Goal: Transaction & Acquisition: Purchase product/service

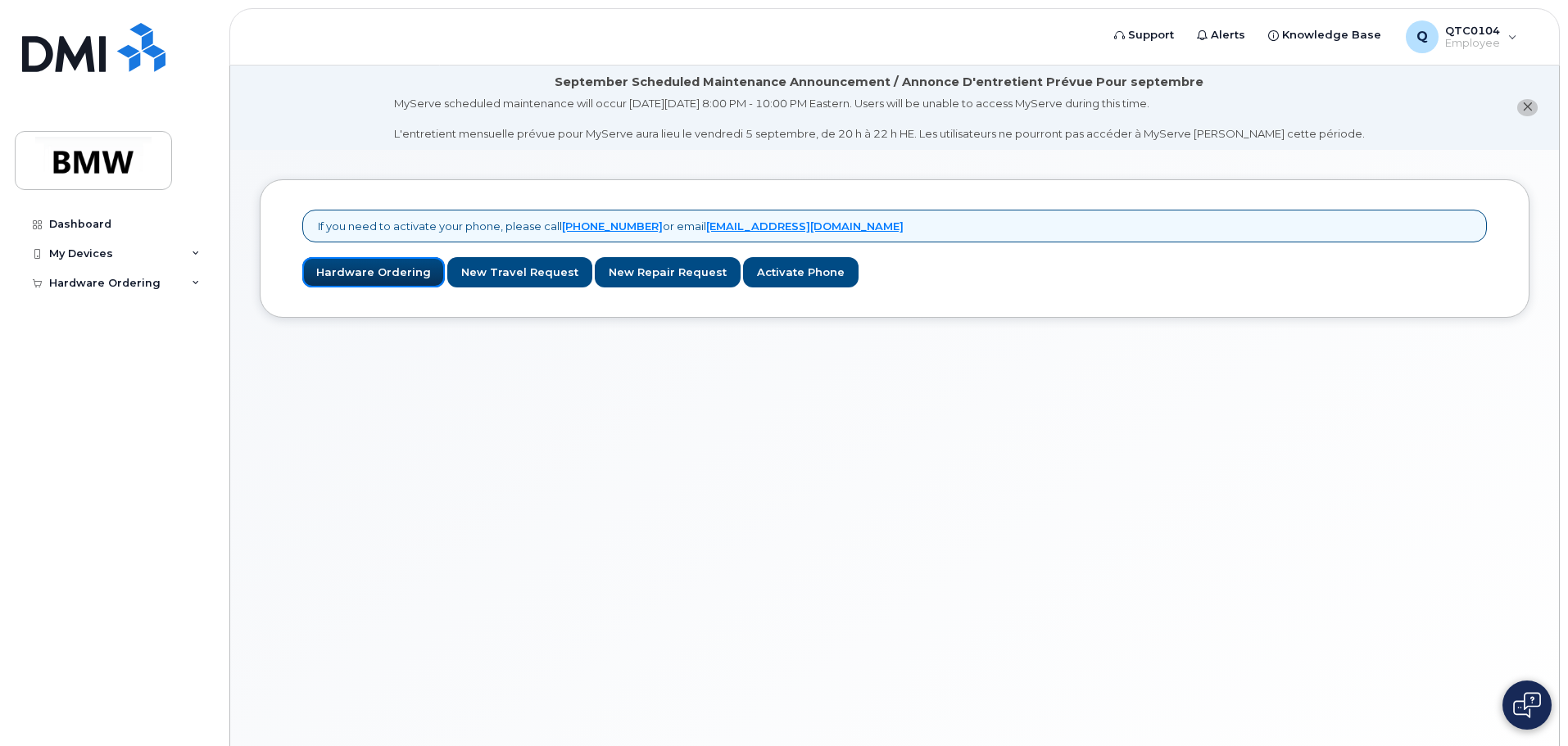
drag, startPoint x: 361, startPoint y: 274, endPoint x: 654, endPoint y: 529, distance: 388.4
click at [361, 274] on link "Hardware Ordering" at bounding box center [373, 272] width 143 height 31
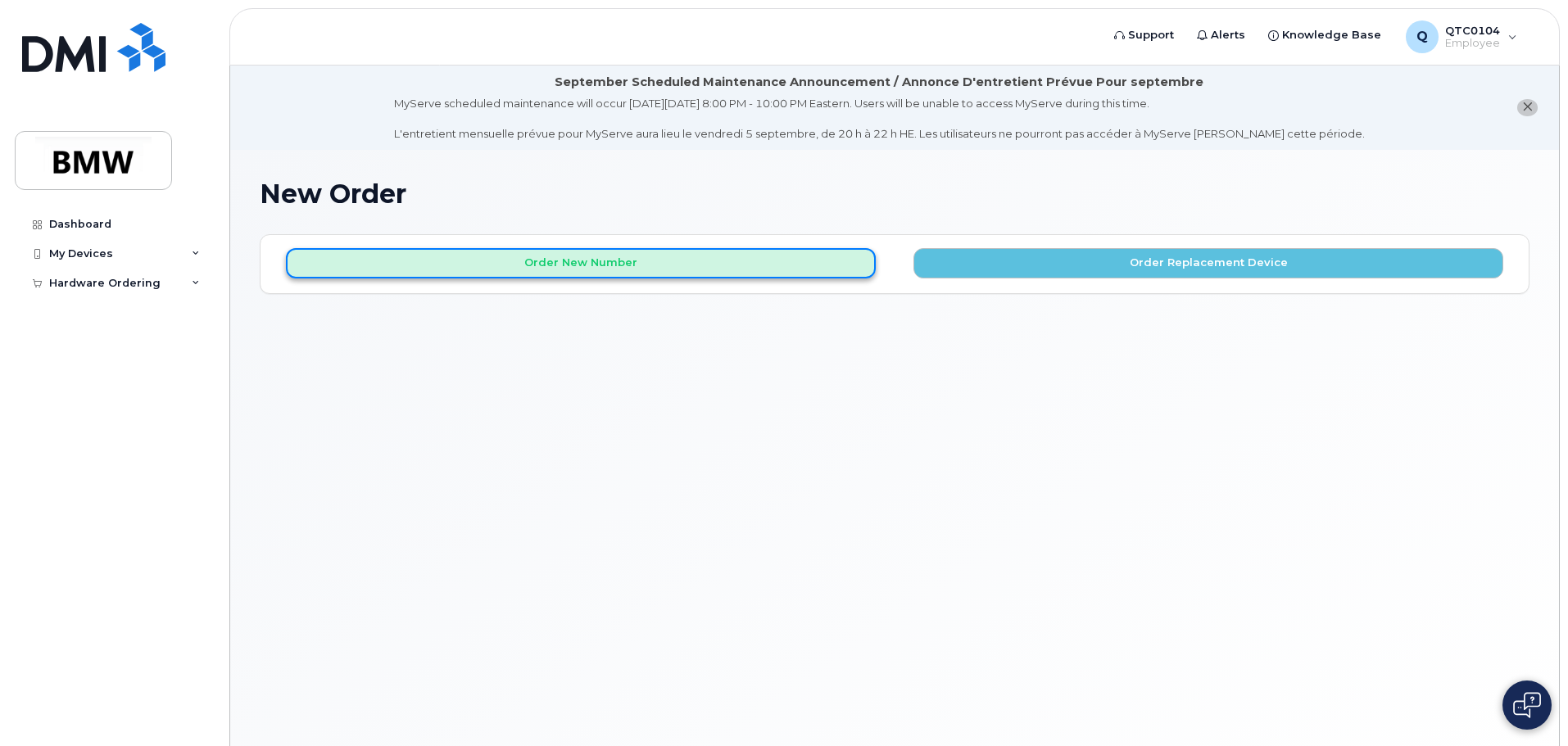
click at [720, 266] on button "Order New Number" at bounding box center [580, 263] width 590 height 31
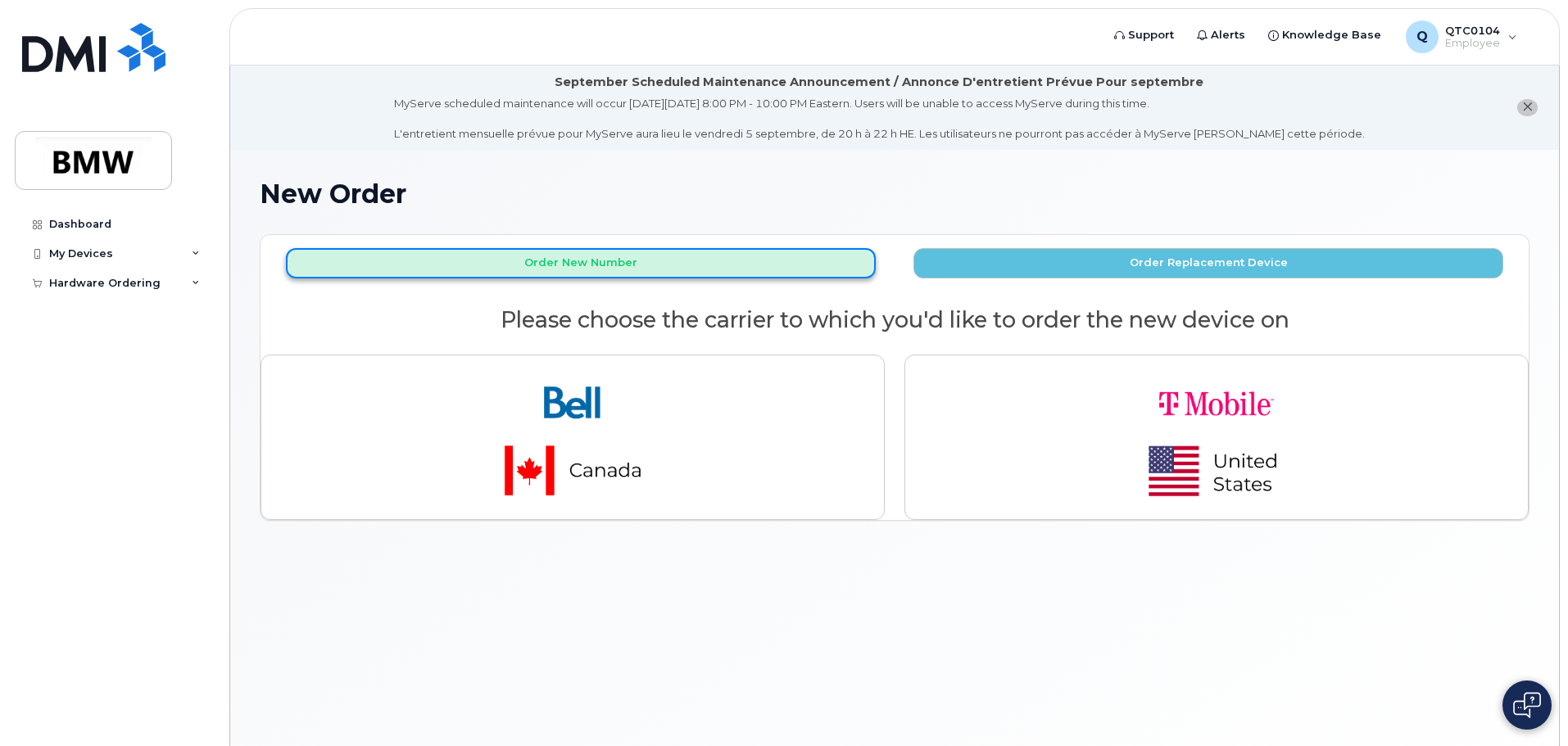
click at [720, 266] on button "Order New Number" at bounding box center [580, 263] width 590 height 31
drag, startPoint x: 720, startPoint y: 266, endPoint x: 959, endPoint y: 127, distance: 276.5
click at [958, 127] on div "September Scheduled Maintenance Announcement / Annonce D'entretient Prévue Pour…" at bounding box center [895, 426] width 1329 height 721
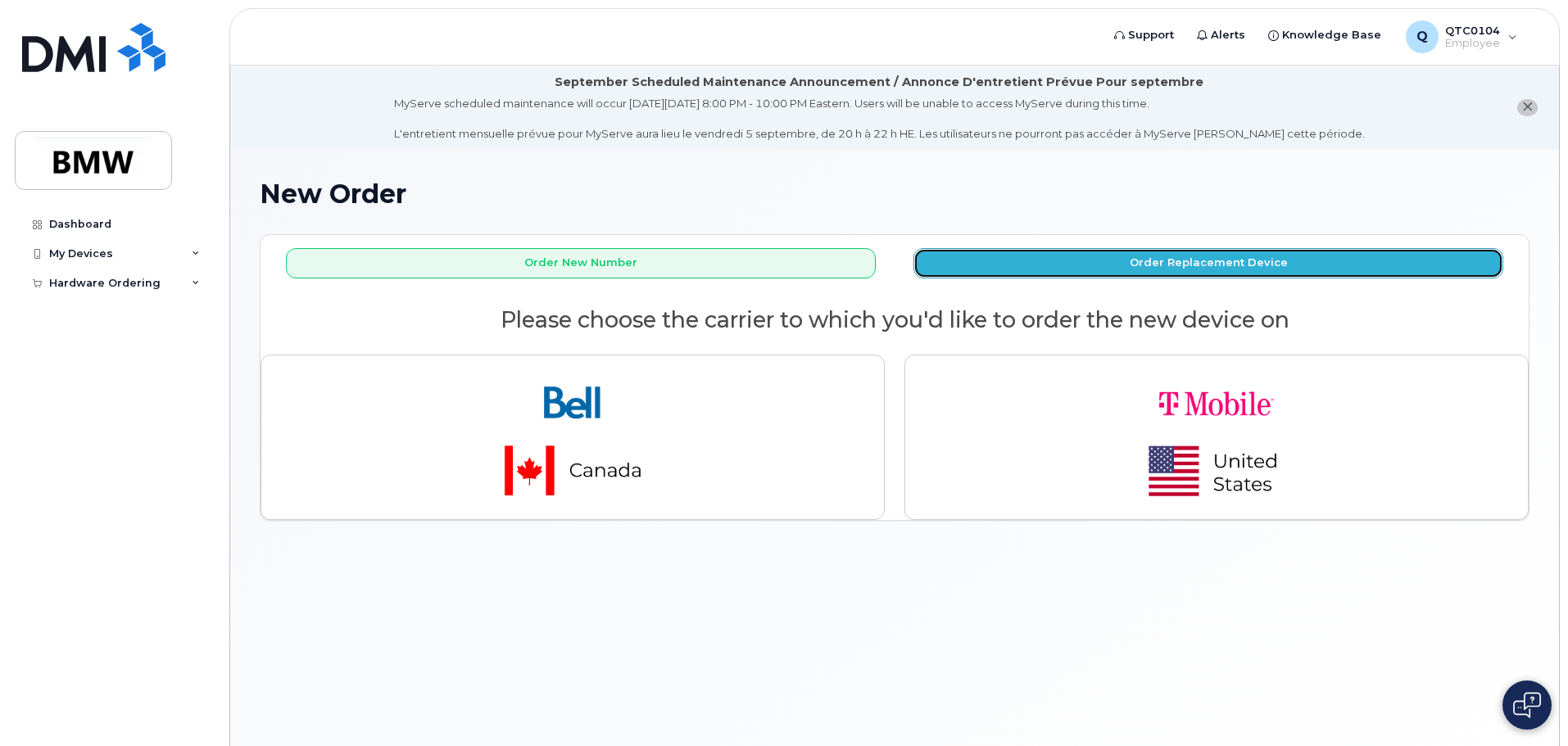
click at [1298, 265] on button "Order Replacement Device" at bounding box center [1208, 263] width 590 height 31
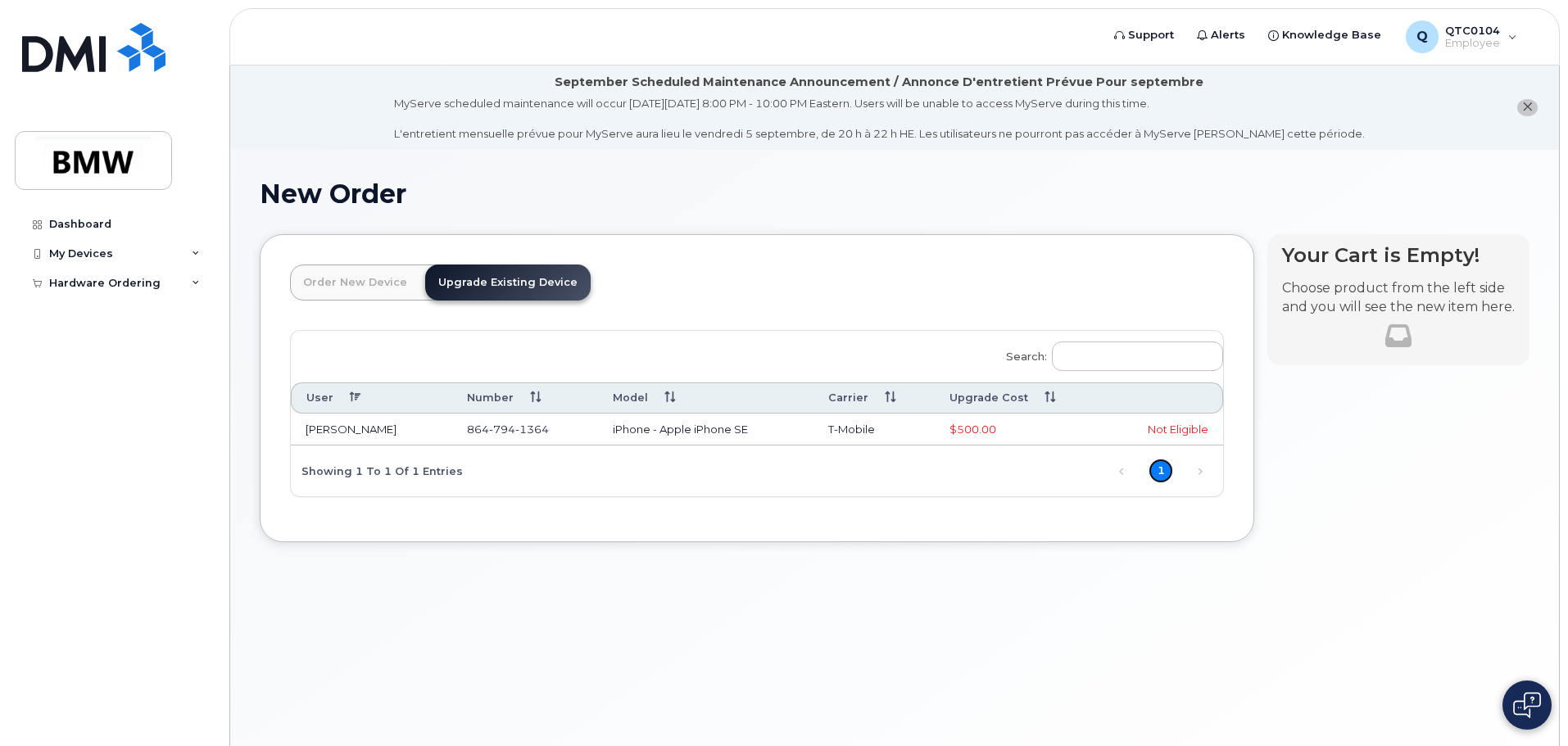
click at [1171, 472] on link "1" at bounding box center [1160, 471] width 25 height 25
click at [364, 279] on link "Order New Device" at bounding box center [355, 282] width 131 height 36
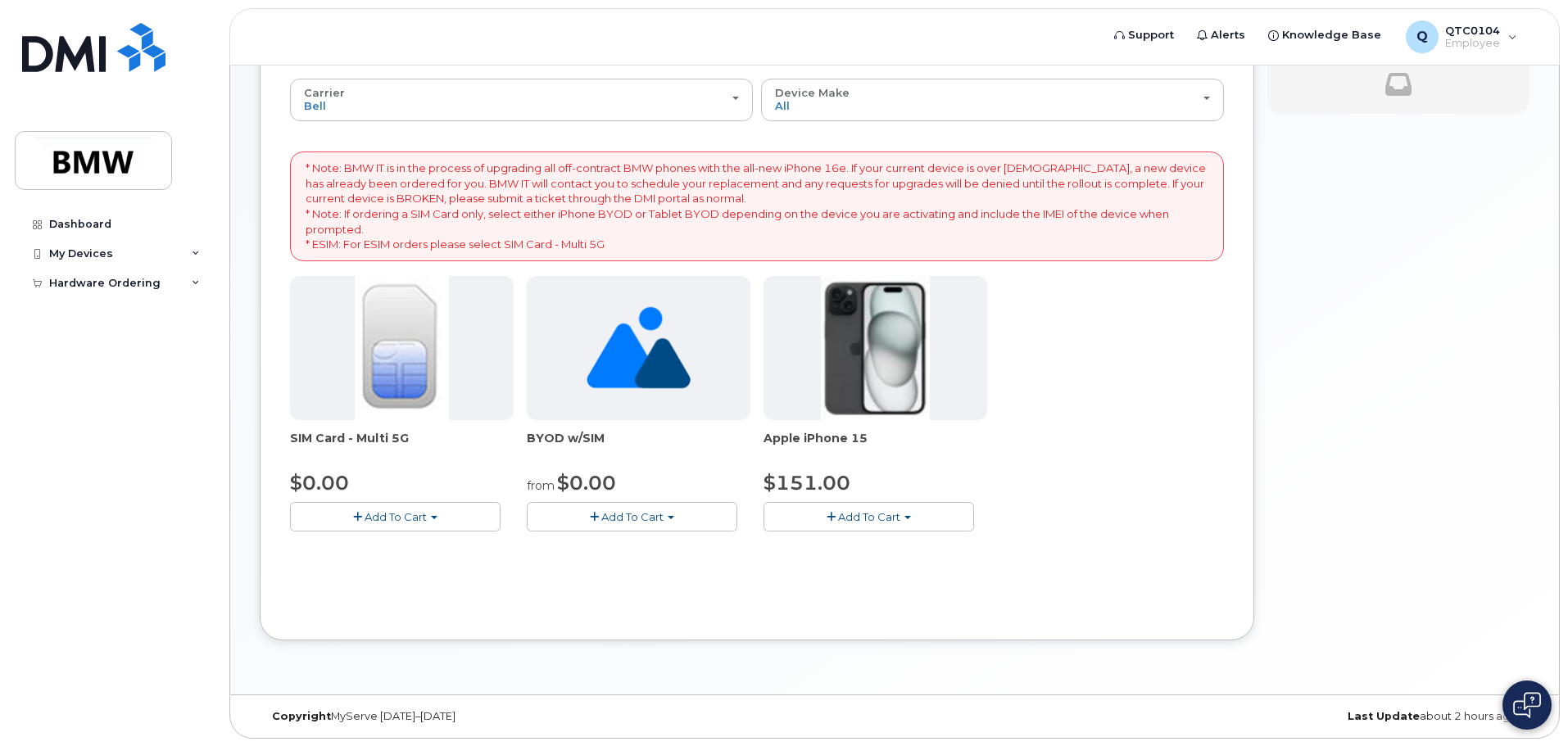
scroll to position [252, 0]
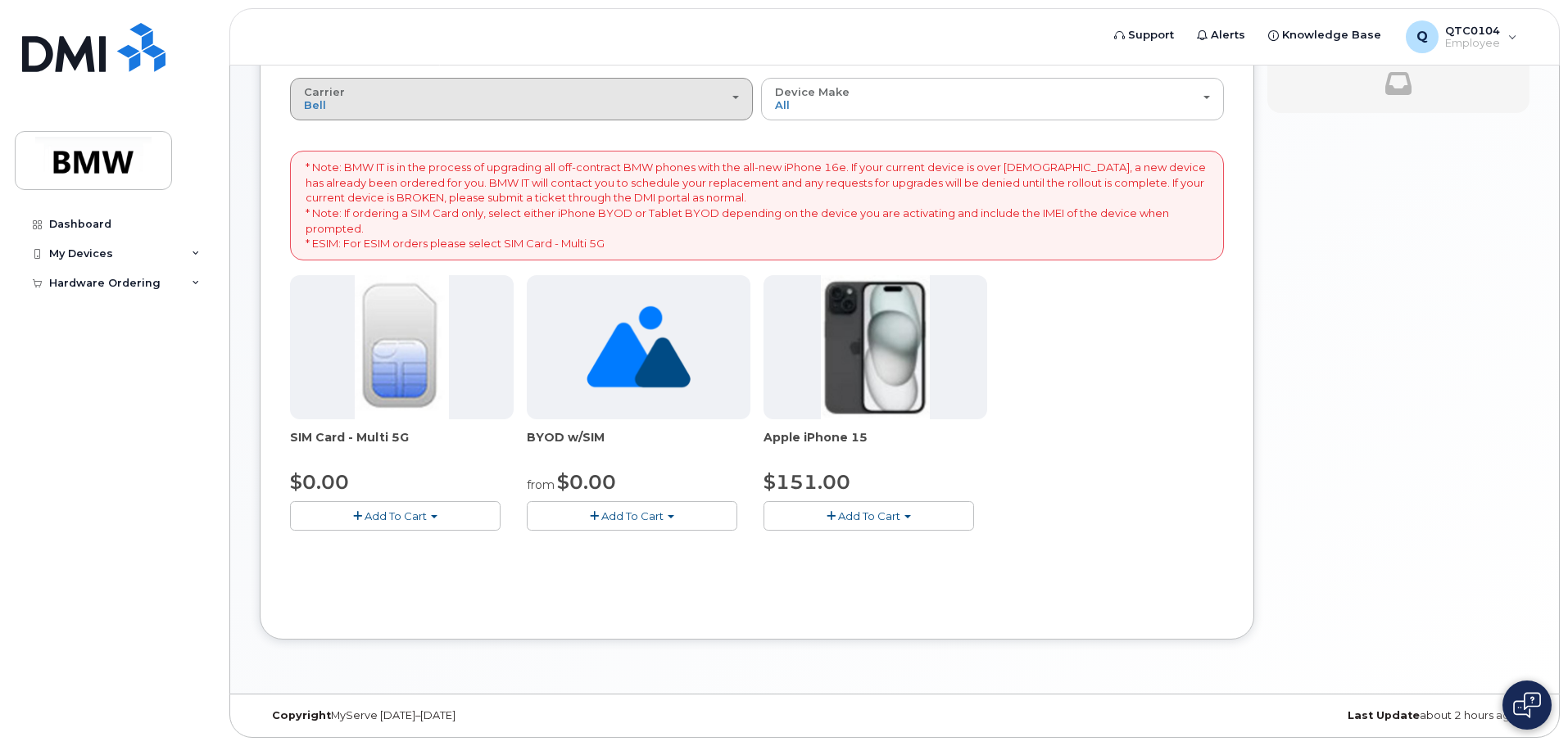
click at [628, 103] on div "Carrier Bell T-Mobile" at bounding box center [521, 98] width 435 height 25
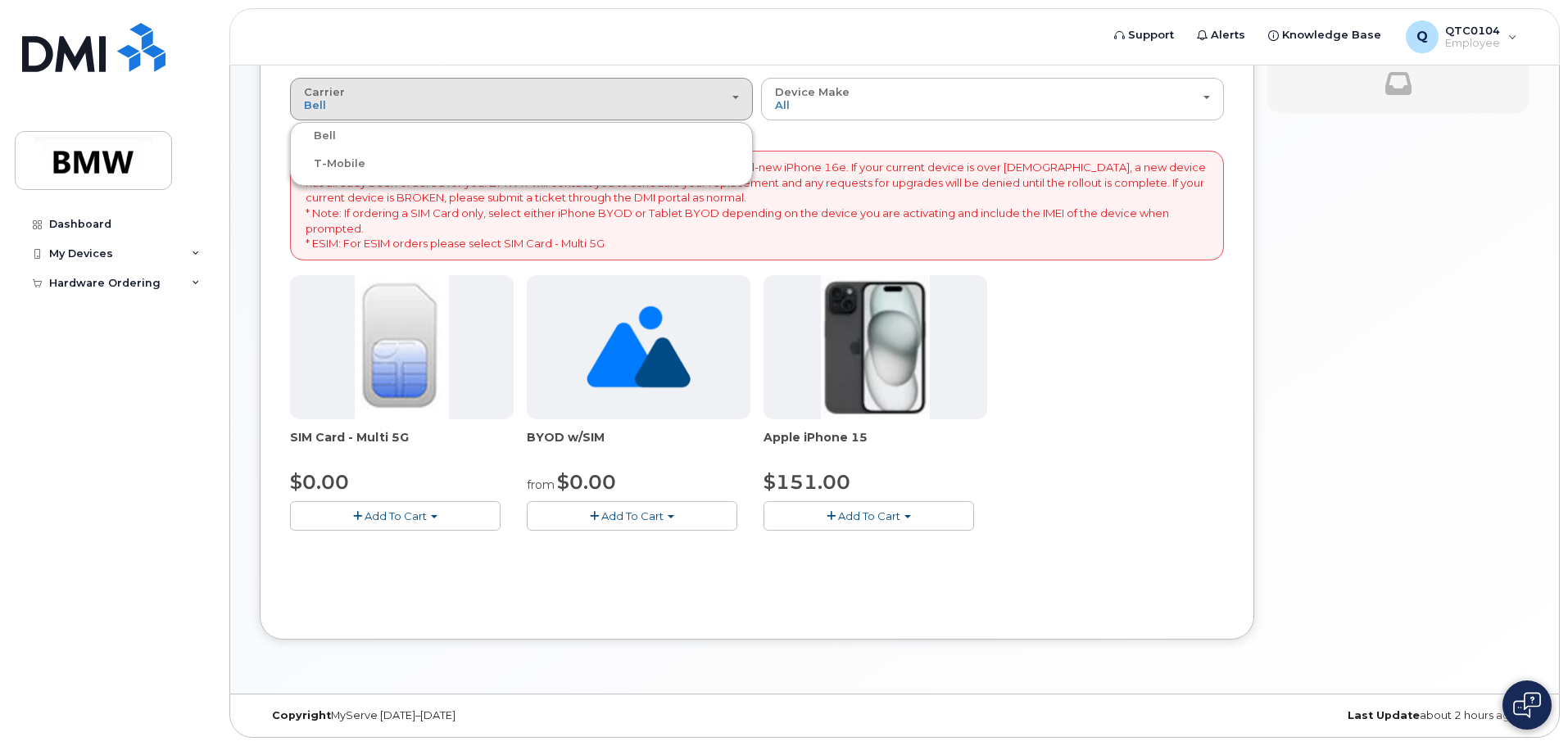
click at [357, 164] on label "T-Mobile" at bounding box center [329, 164] width 71 height 19
click at [0, 0] on input "T-Mobile" at bounding box center [0, 0] width 0 height 0
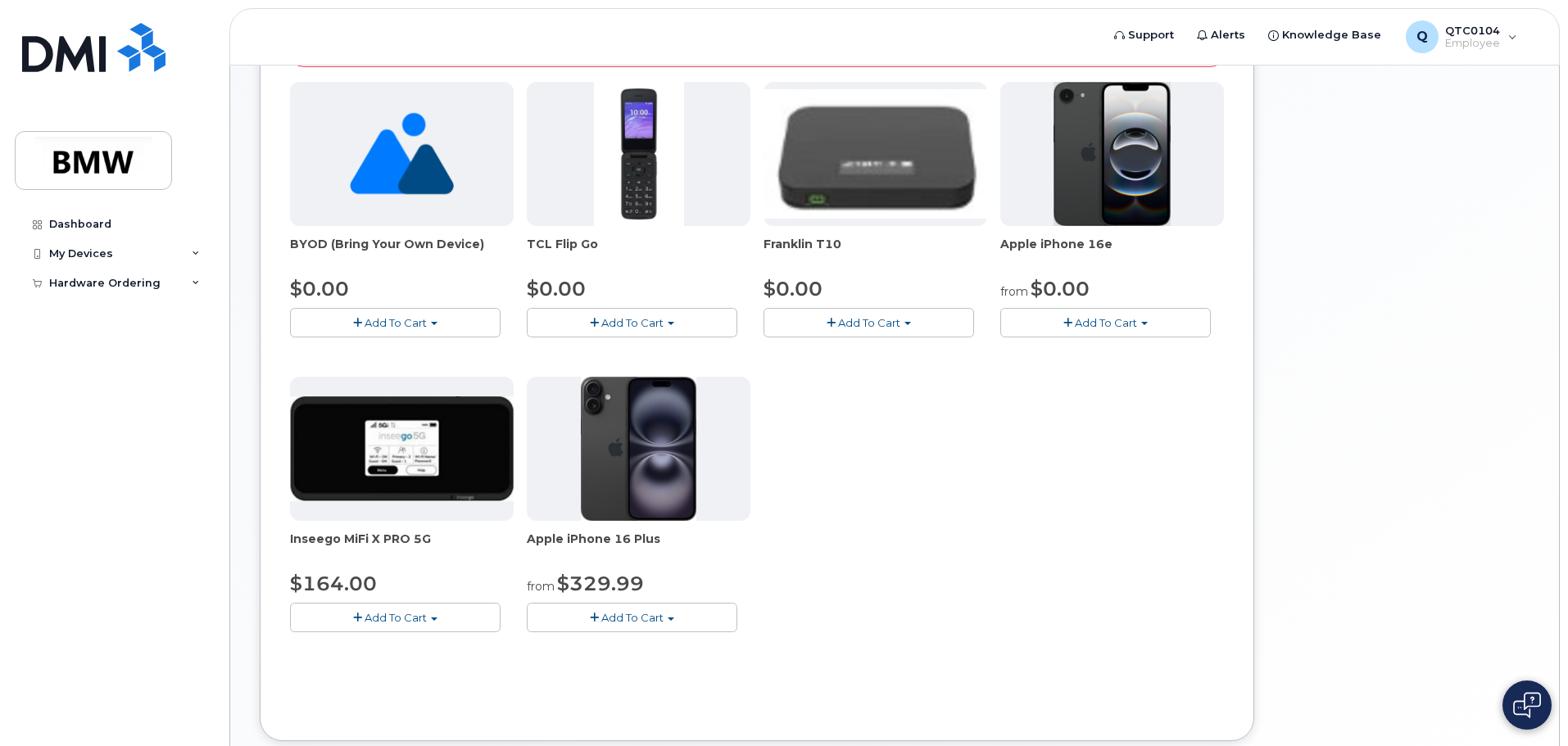
scroll to position [302, 0]
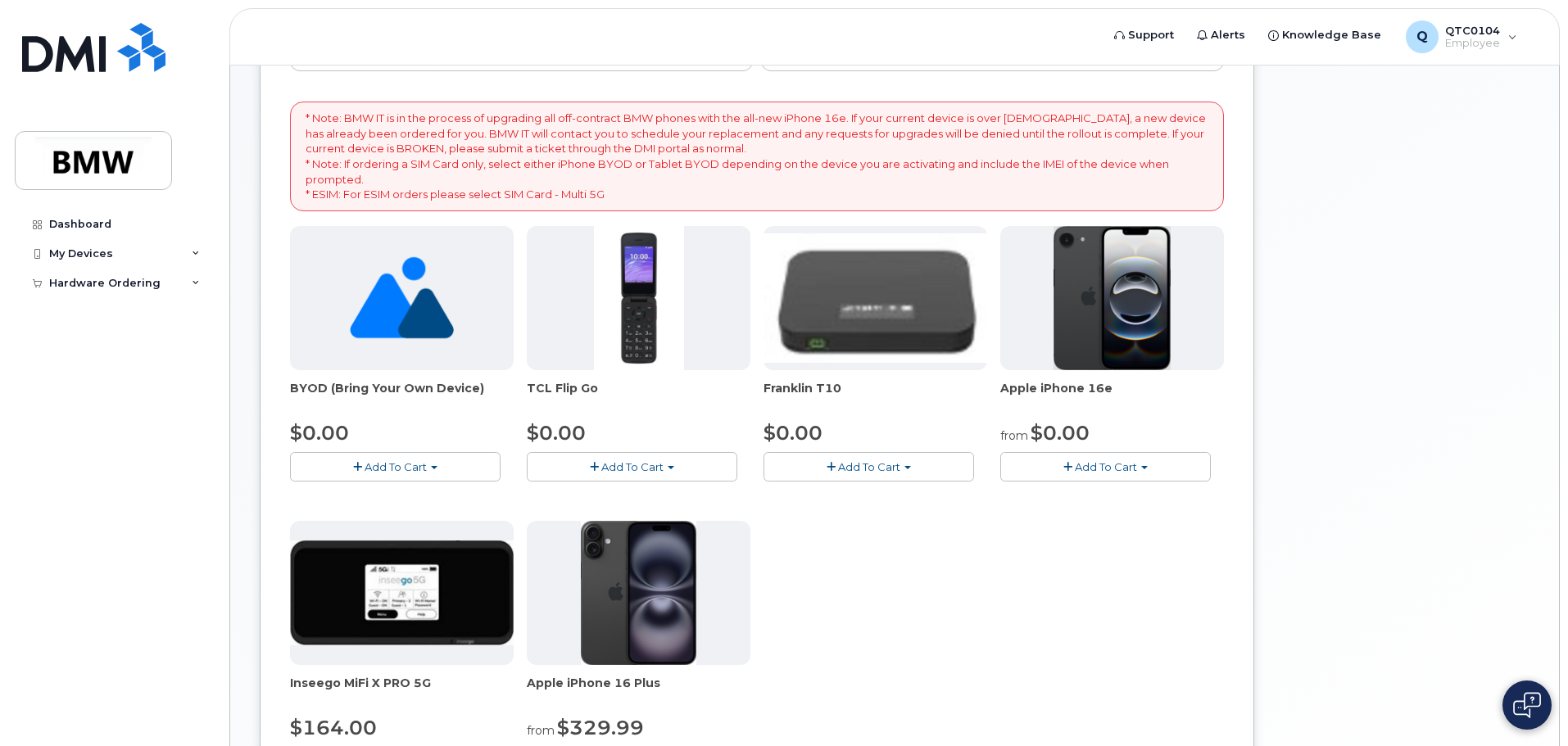
click at [1108, 467] on span "Add To Cart" at bounding box center [1105, 466] width 62 height 13
click at [1195, 494] on link "$0.00 - 30 Month Activation (128GB)" at bounding box center [1122, 497] width 236 height 20
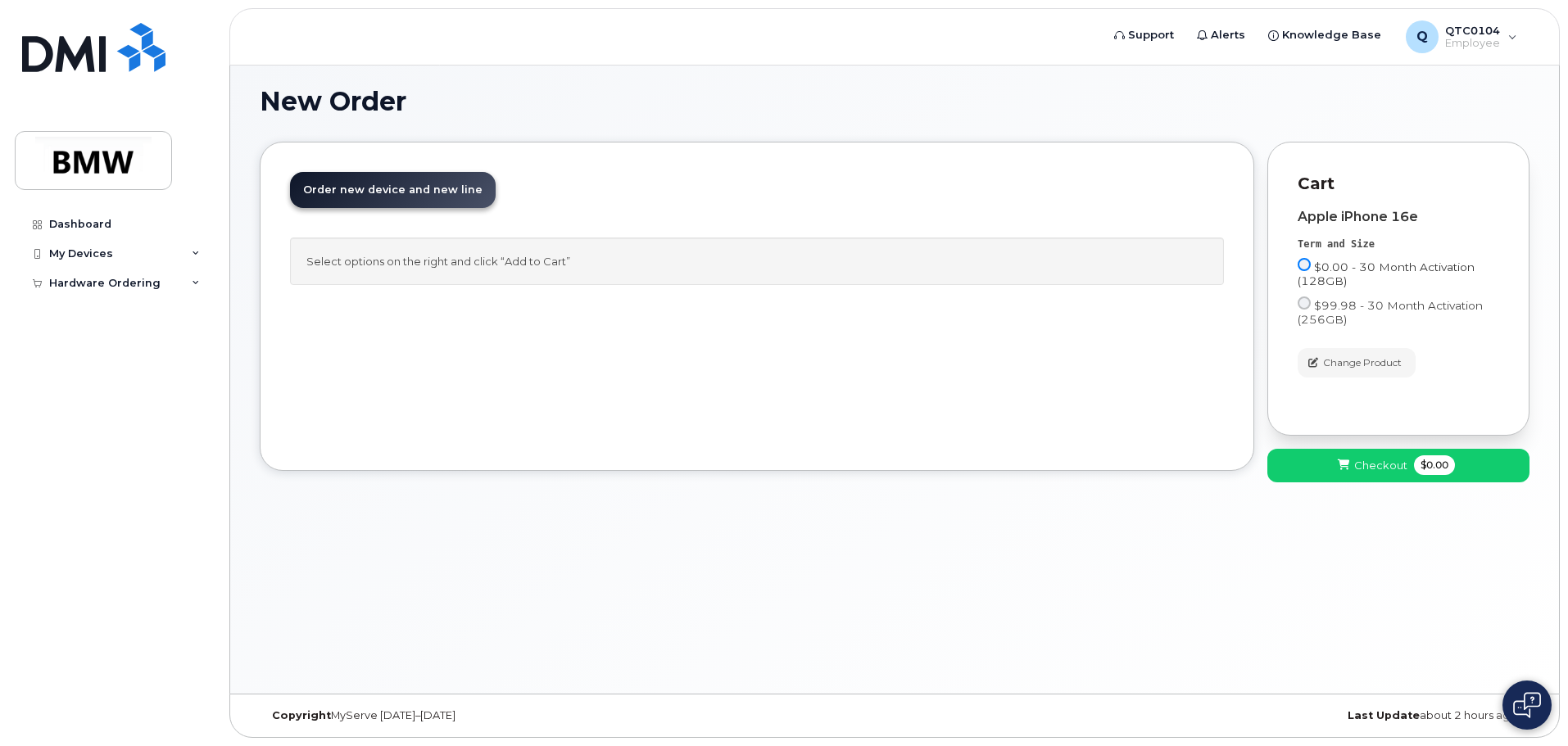
click at [1302, 264] on input "$0.00 - 30 Month Activation (128GB)" at bounding box center [1303, 264] width 13 height 13
click at [1309, 301] on input "$99.98 - 30 Month Activation (256GB)" at bounding box center [1303, 302] width 13 height 13
radio input "true"
click at [1309, 264] on input "$0.00 - 30 Month Activation (128GB)" at bounding box center [1303, 264] width 13 height 13
radio input "true"
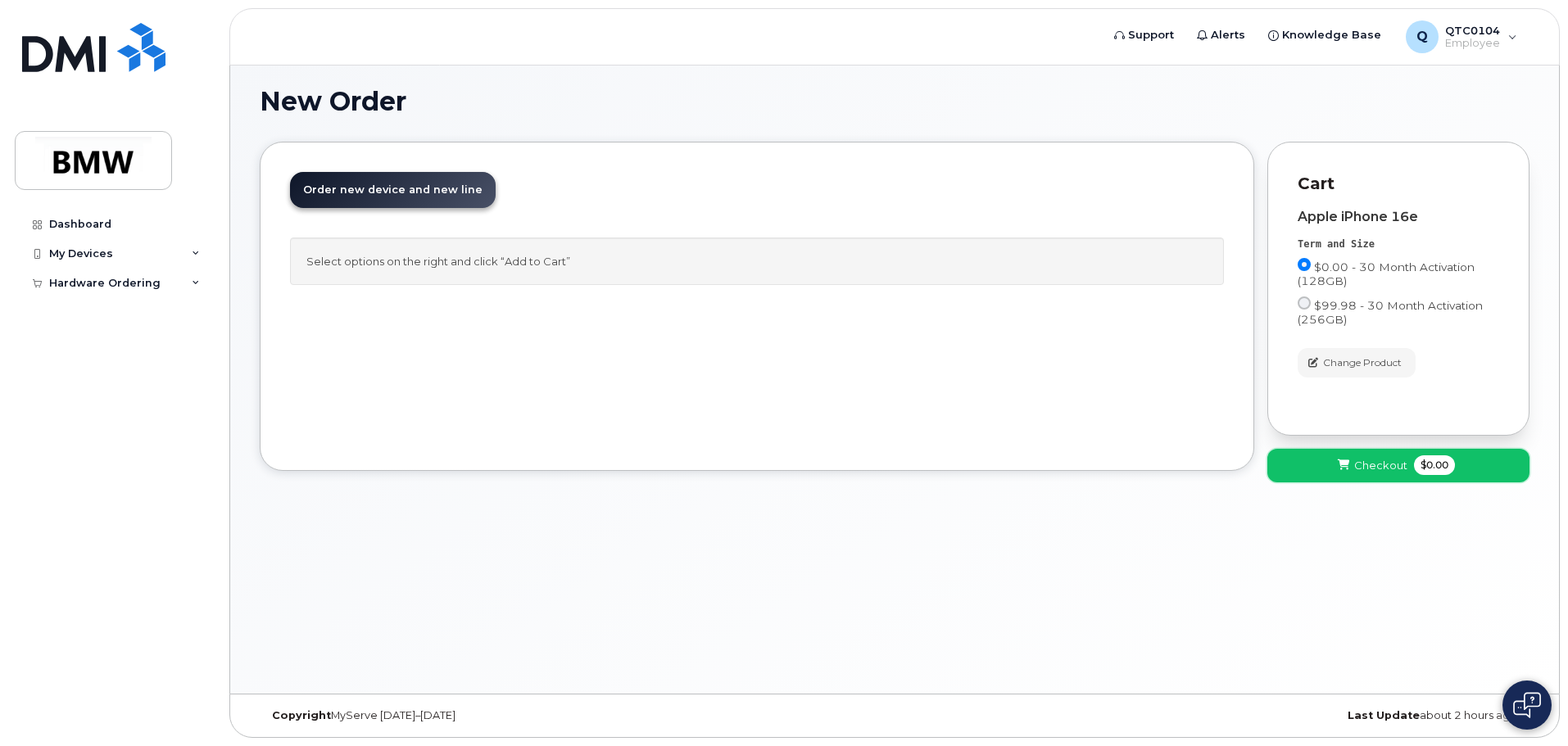
click at [1381, 456] on button "Checkout $0.00" at bounding box center [1398, 465] width 262 height 33
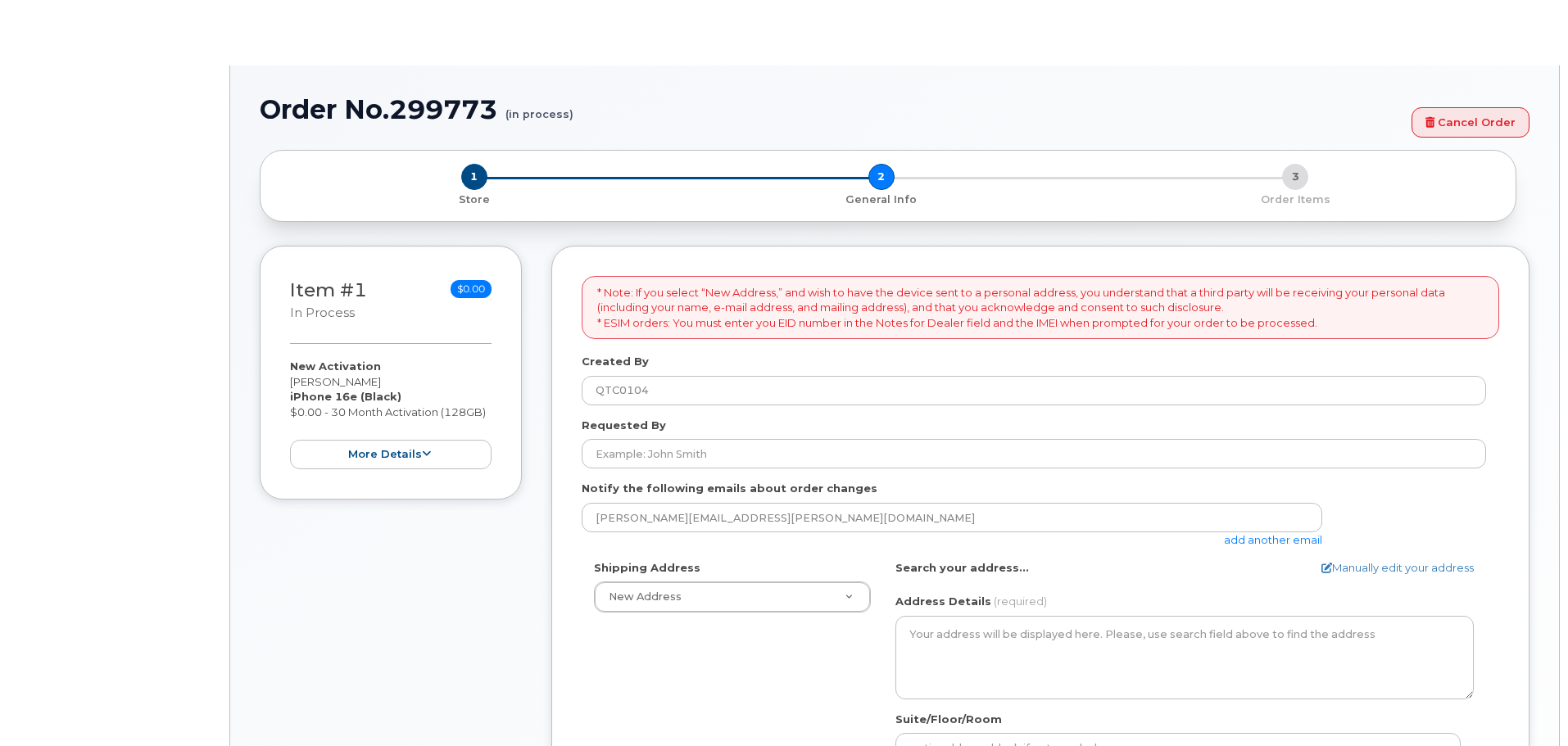
select select
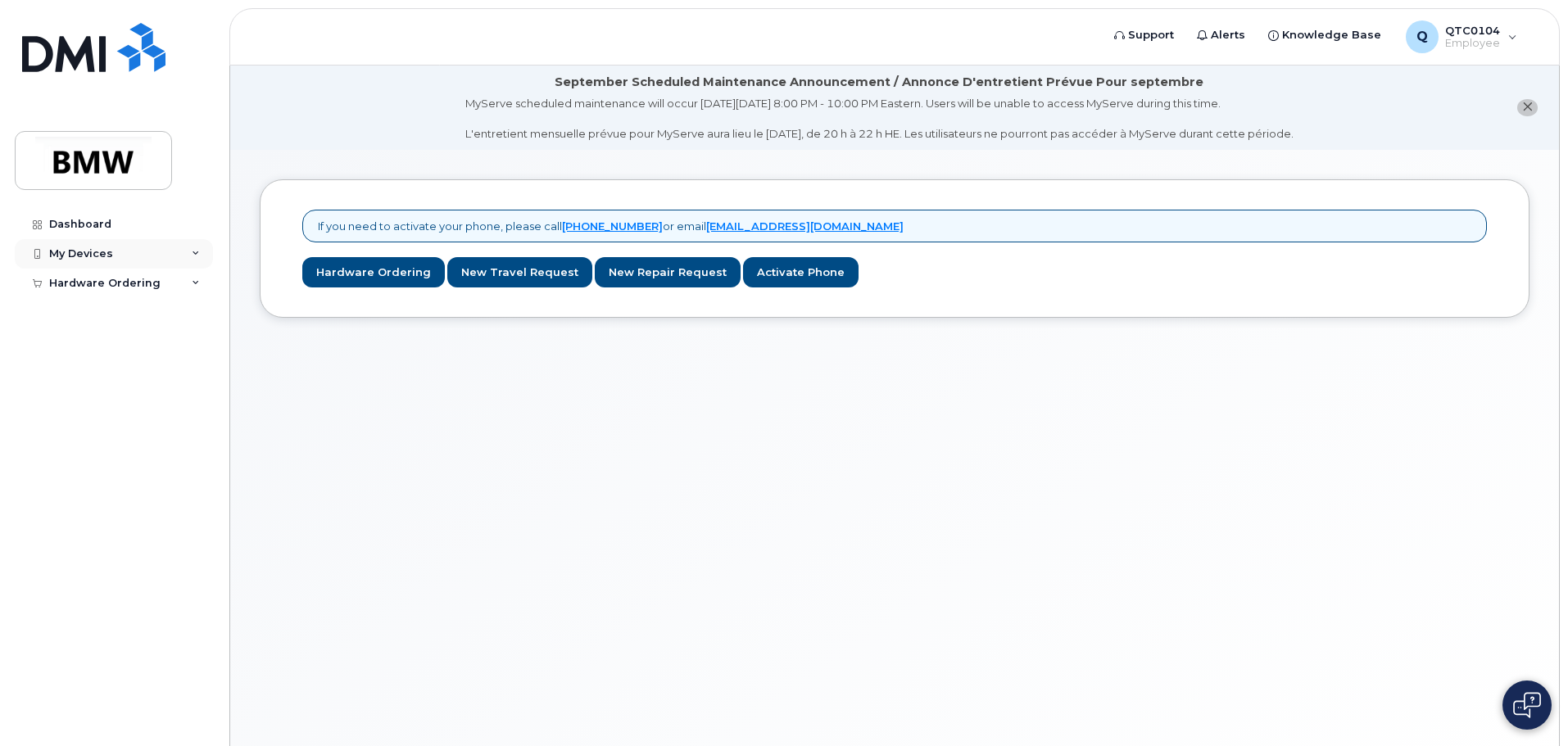
click at [85, 255] on div "My Devices" at bounding box center [81, 253] width 64 height 13
click at [153, 274] on link "Add Device" at bounding box center [128, 285] width 169 height 32
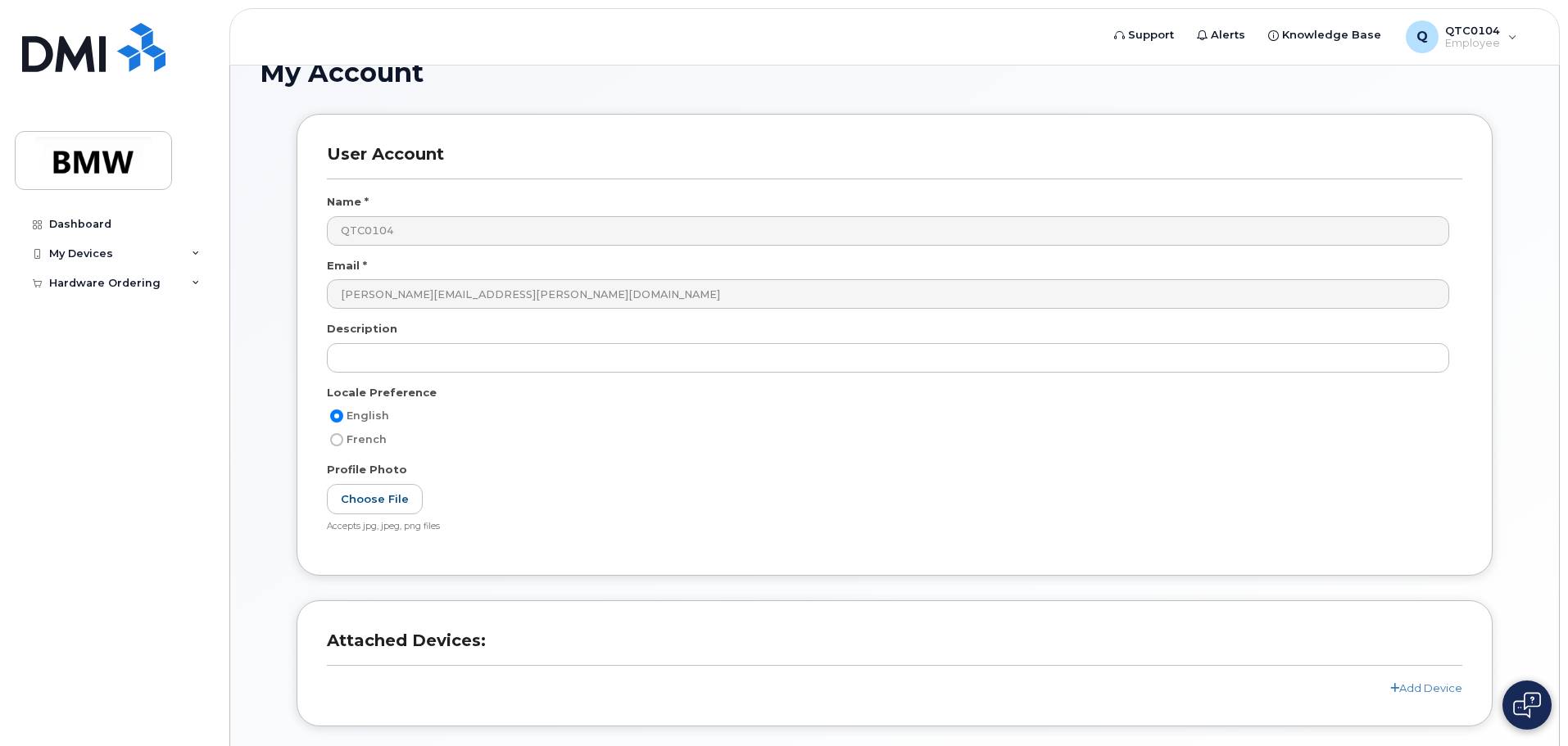
scroll to position [238, 0]
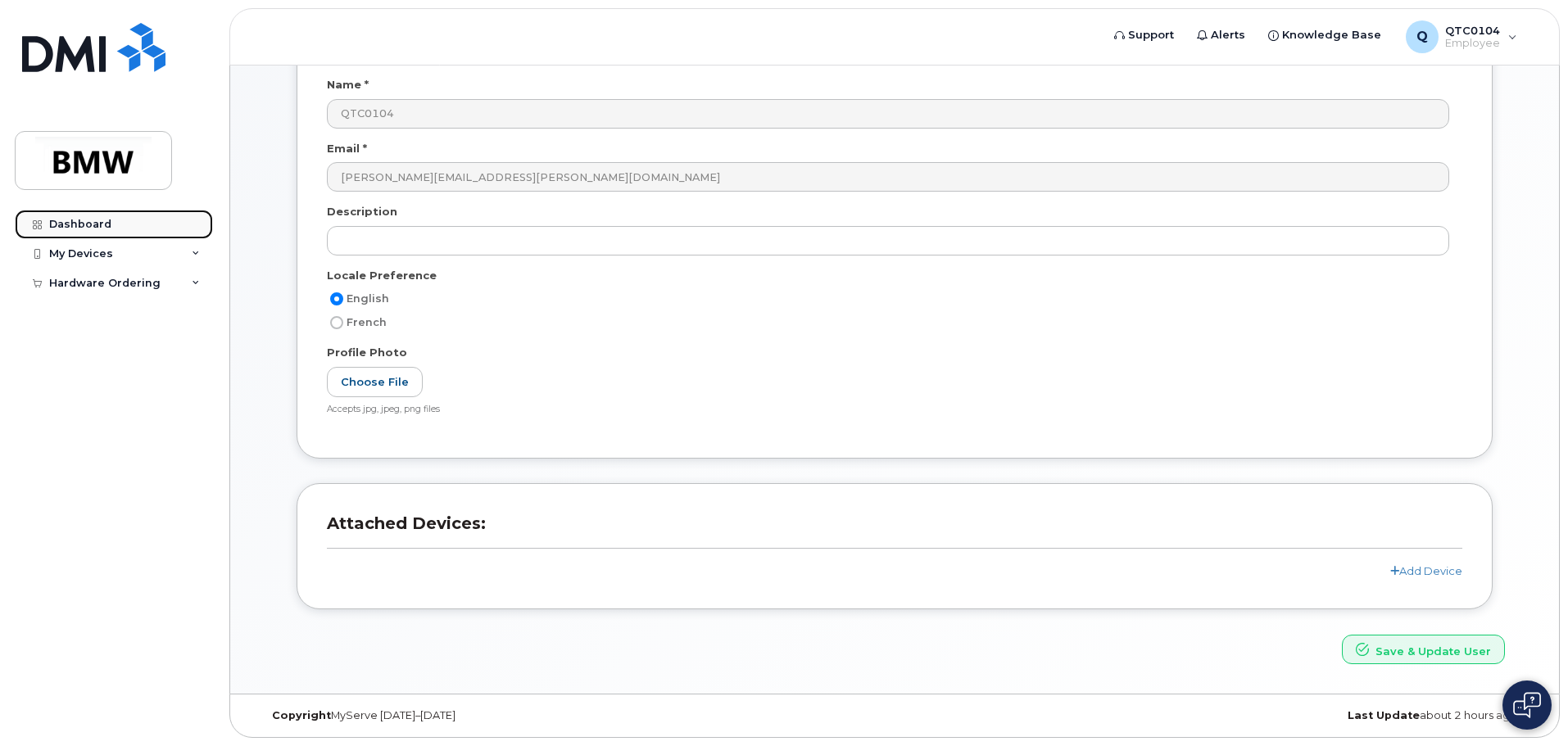
click at [69, 226] on div "Dashboard" at bounding box center [80, 224] width 62 height 13
